Goal: Communication & Community: Answer question/provide support

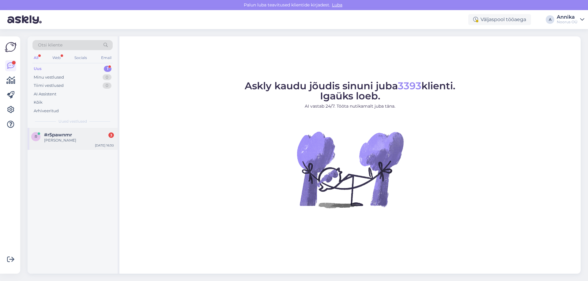
drag, startPoint x: 65, startPoint y: 148, endPoint x: 80, endPoint y: 144, distance: 15.5
click at [65, 147] on div "r #r5pawnmr 3 Aleksandr Sep 4 16:30" at bounding box center [73, 139] width 90 height 22
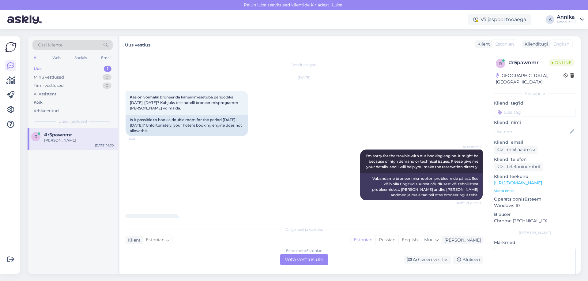
scroll to position [13, 0]
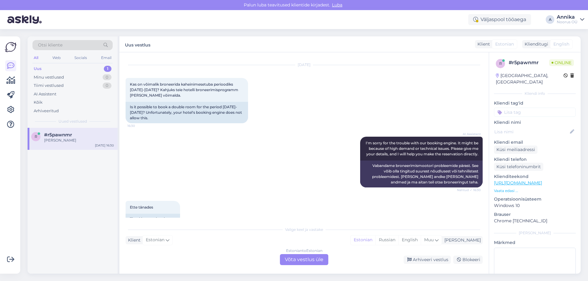
click at [296, 258] on div "Estonian to Estonian Võta vestlus üle" at bounding box center [304, 259] width 48 height 11
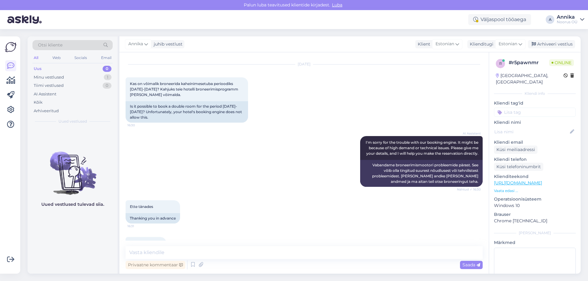
scroll to position [0, 0]
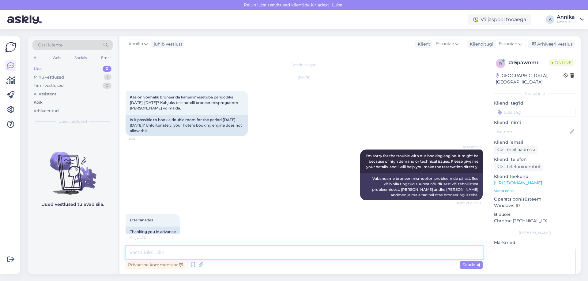
click at [156, 254] on textarea at bounding box center [303, 252] width 357 height 13
type textarea "t"
click at [192, 250] on textarea "Tere! Võime pakkuda majutust Standard toas hinnaga 250 eurot/ 2 ööd." at bounding box center [303, 249] width 357 height 20
click at [323, 253] on textarea "Tere! Võime pakkuda majutust kahele Standard toas hinnaga 250 eurot/ 2 ööd." at bounding box center [303, 249] width 357 height 20
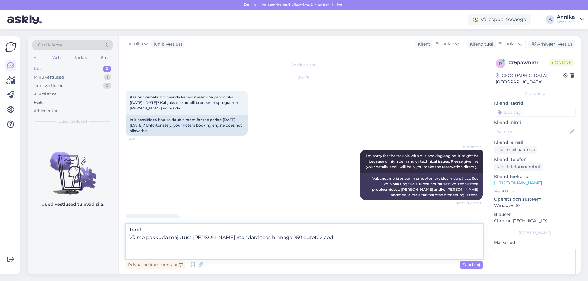
click at [147, 257] on textarea "Tere! Võime pakkuda majutust kahele Standard toas hinnaga 250 eurot/ 2 ööd." at bounding box center [303, 242] width 357 height 36
paste textarea "Pakett sisaldab: • Majutus • Hommikusöök • Piiramatu saunakeskuse külastus • Pi…"
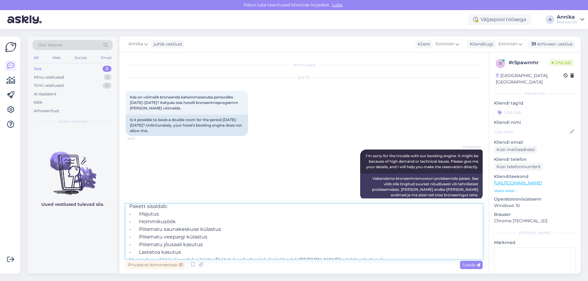
scroll to position [57, 0]
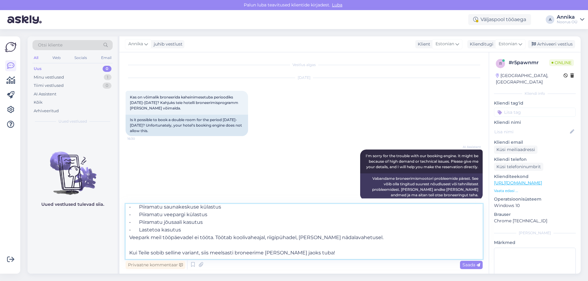
click at [195, 224] on textarea "Tere! Võime pakkuda majutust kahele Standard toas hinnaga 250 eurot/ 2 ööd. Pak…" at bounding box center [303, 231] width 357 height 55
type textarea "Tere! Võime pakkuda majutust kahele Standard toas hinnaga 250 eurot/ 2 ööd. Pak…"
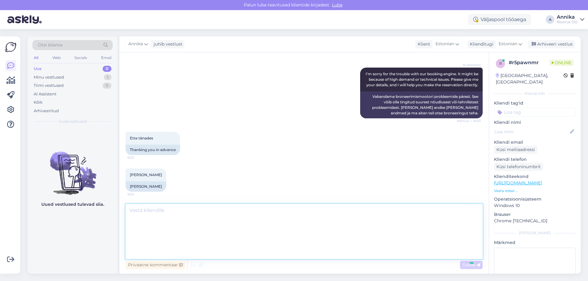
scroll to position [0, 0]
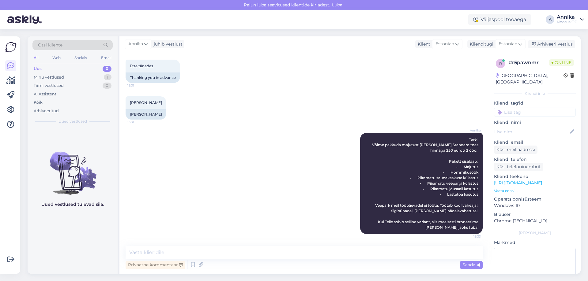
click at [202, 174] on div "Annika Tere! Võime pakkuda majutust kahele Standard toas hinnaga 250 eurot/ 2 ö…" at bounding box center [303, 183] width 357 height 114
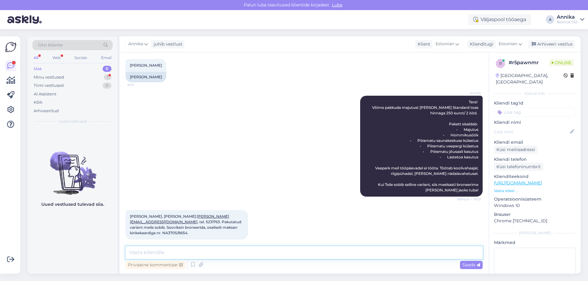
click at [190, 248] on textarea at bounding box center [303, 252] width 357 height 13
type textarea "T"
type textarea "S"
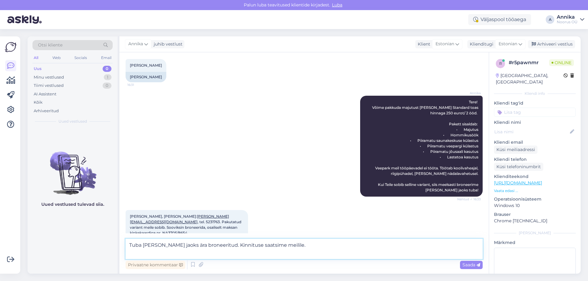
scroll to position [196, 0]
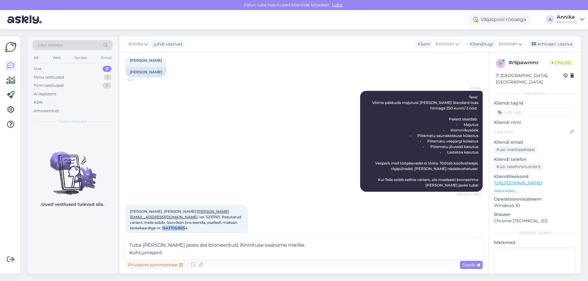
drag, startPoint x: 241, startPoint y: 222, endPoint x: 218, endPoint y: 222, distance: 23.0
click at [218, 222] on span "Aleksandr Bogarinov, meil: aleksandr.bogarinov@gmail.com , tel. 5231763. Pakuta…" at bounding box center [186, 219] width 112 height 21
copy span "NA3705/865"
click at [290, 245] on textarea "Tuba sai Teie jaoks ära broneeritud. Kinnituse saatsime meilile. Kohtumiseni!" at bounding box center [303, 249] width 357 height 20
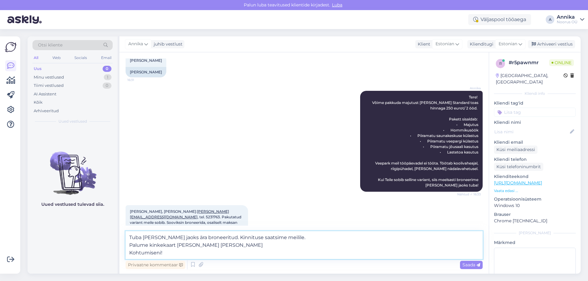
type textarea "Tuba sai Teie jaoks ära broneeritud. Kinnituse saatsime meilile. Palume kinkeka…"
drag, startPoint x: 242, startPoint y: 212, endPoint x: 181, endPoint y: 211, distance: 61.5
click at [181, 211] on span "Aleksandr Bogarinov, meil: aleksandr.bogarinov@gmail.com , tel. 5231763. Pakuta…" at bounding box center [186, 219] width 112 height 21
copy span "aleksandr.bogarinov@gmail.com ,"
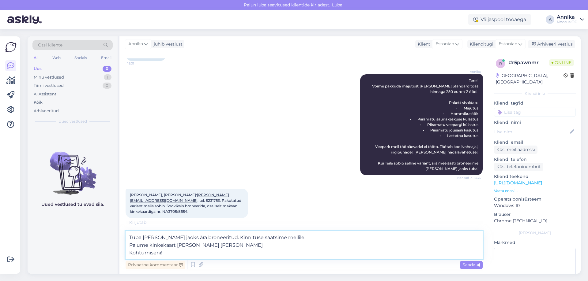
click at [206, 243] on textarea "Tuba sai Teie jaoks ära broneeritud. Kinnituse saatsime meilile. Palume kinkeka…" at bounding box center [303, 245] width 357 height 28
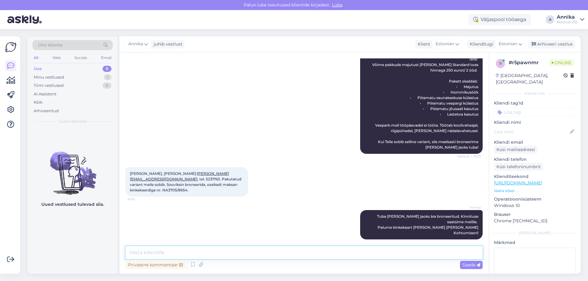
scroll to position [241, 0]
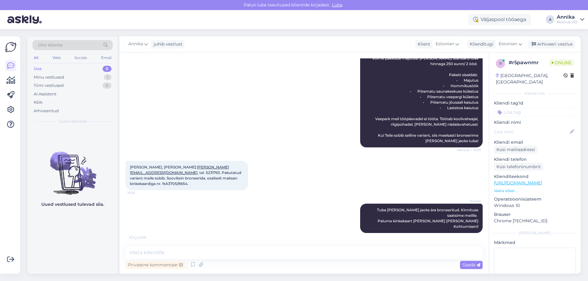
click at [189, 78] on div "Annika Tere! Võime pakkuda majutust kahele Standard toas hinnaga 250 eurot/ 2 ö…" at bounding box center [303, 97] width 357 height 114
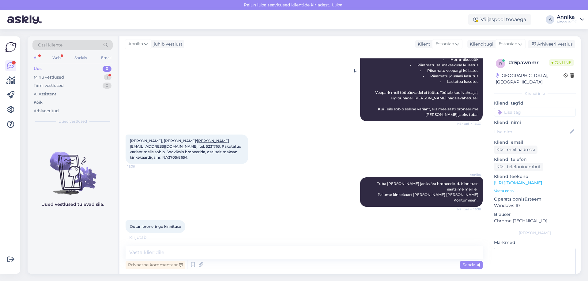
scroll to position [287, 0]
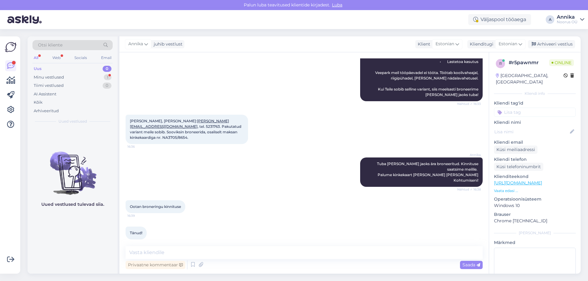
click at [559, 50] on div "Annika juhib vestlust Klient Estonian Klienditugi Estonian Arhiveeri vestlus" at bounding box center [349, 44] width 461 height 16
click at [558, 47] on div "Arhiveeri vestlus" at bounding box center [551, 44] width 47 height 8
